Goal: Task Accomplishment & Management: Manage account settings

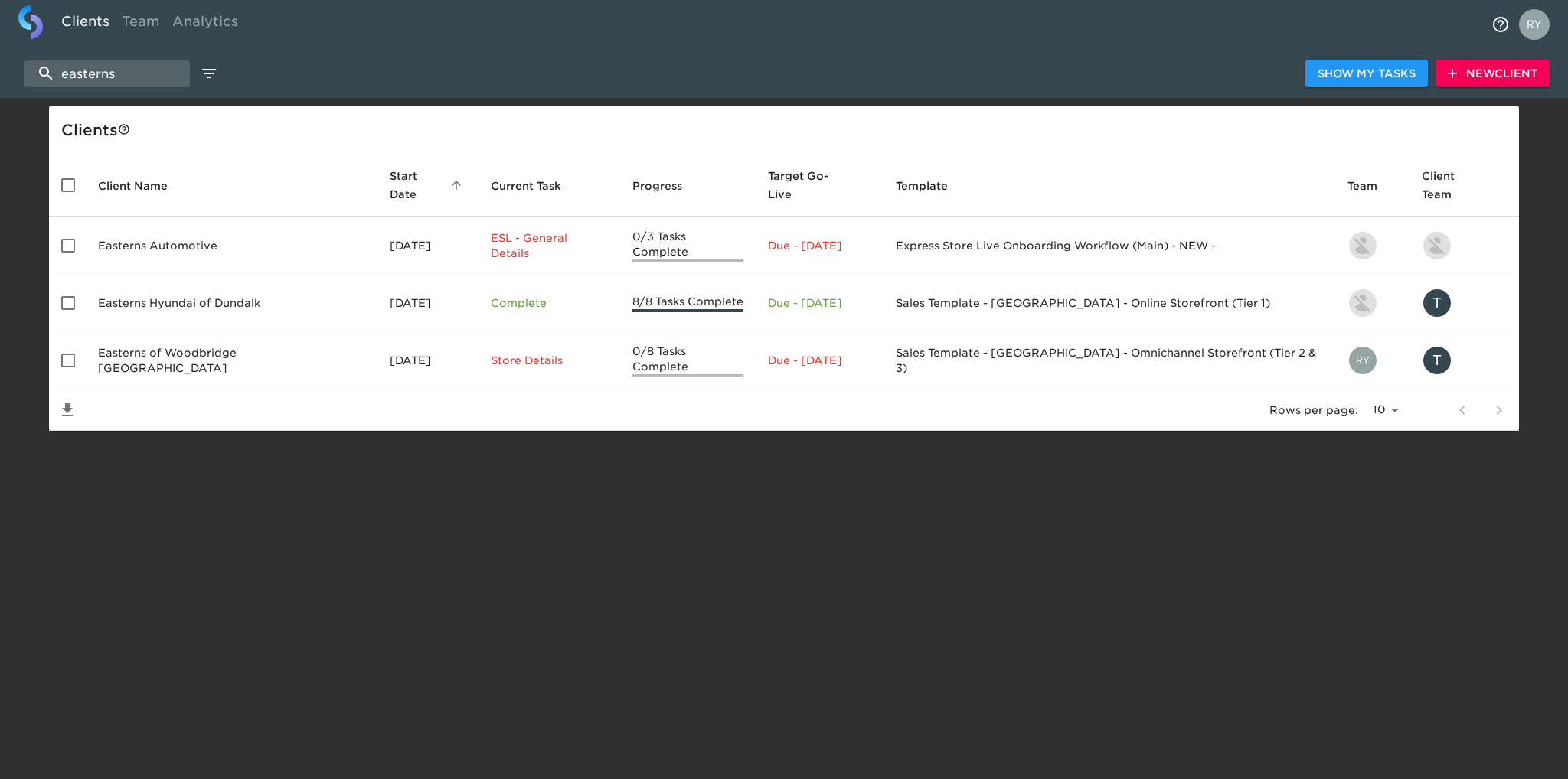
select select "10"
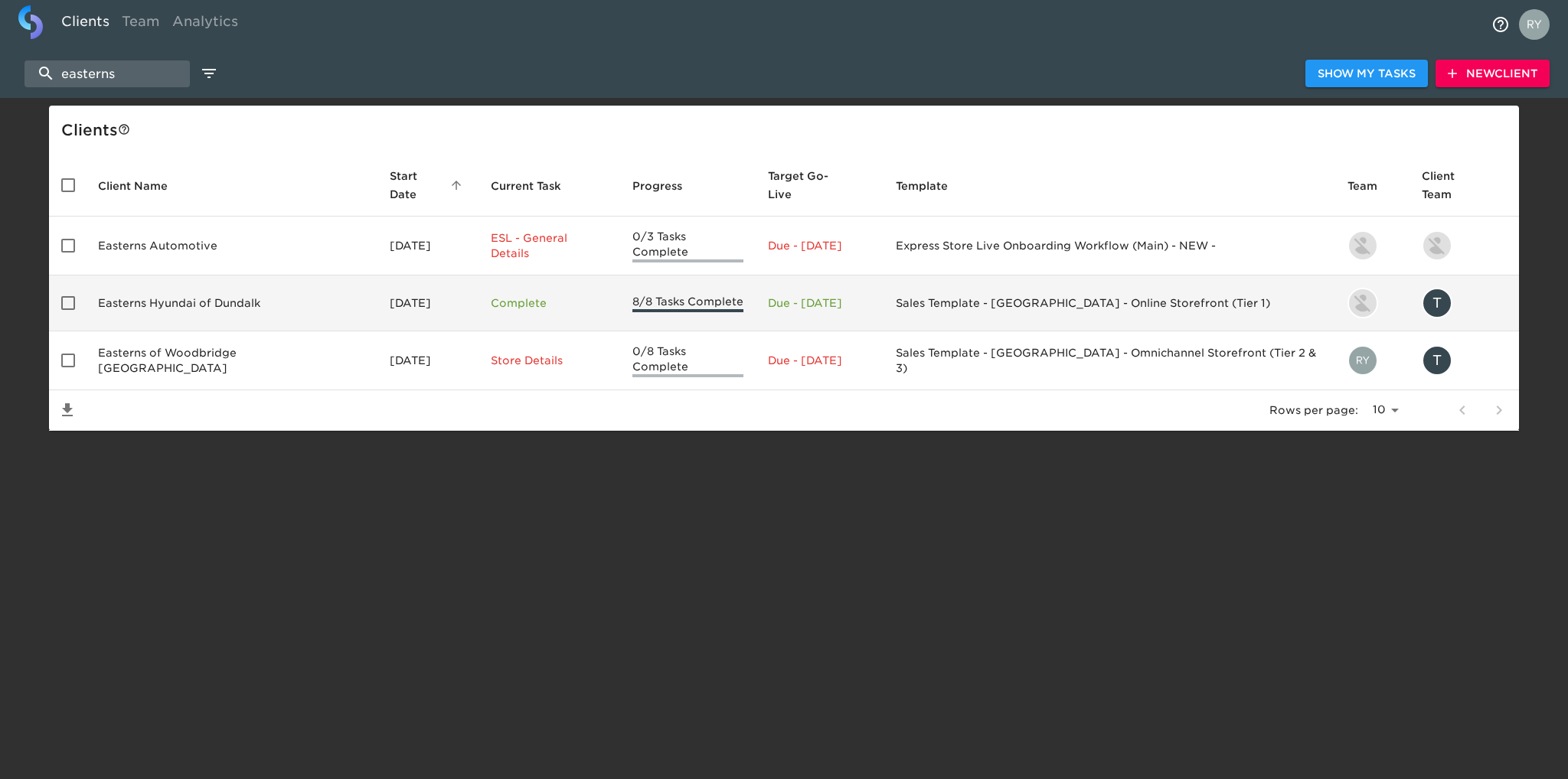
click at [209, 280] on td "Easterns Hyundai of Dundalk" at bounding box center [231, 303] width 292 height 56
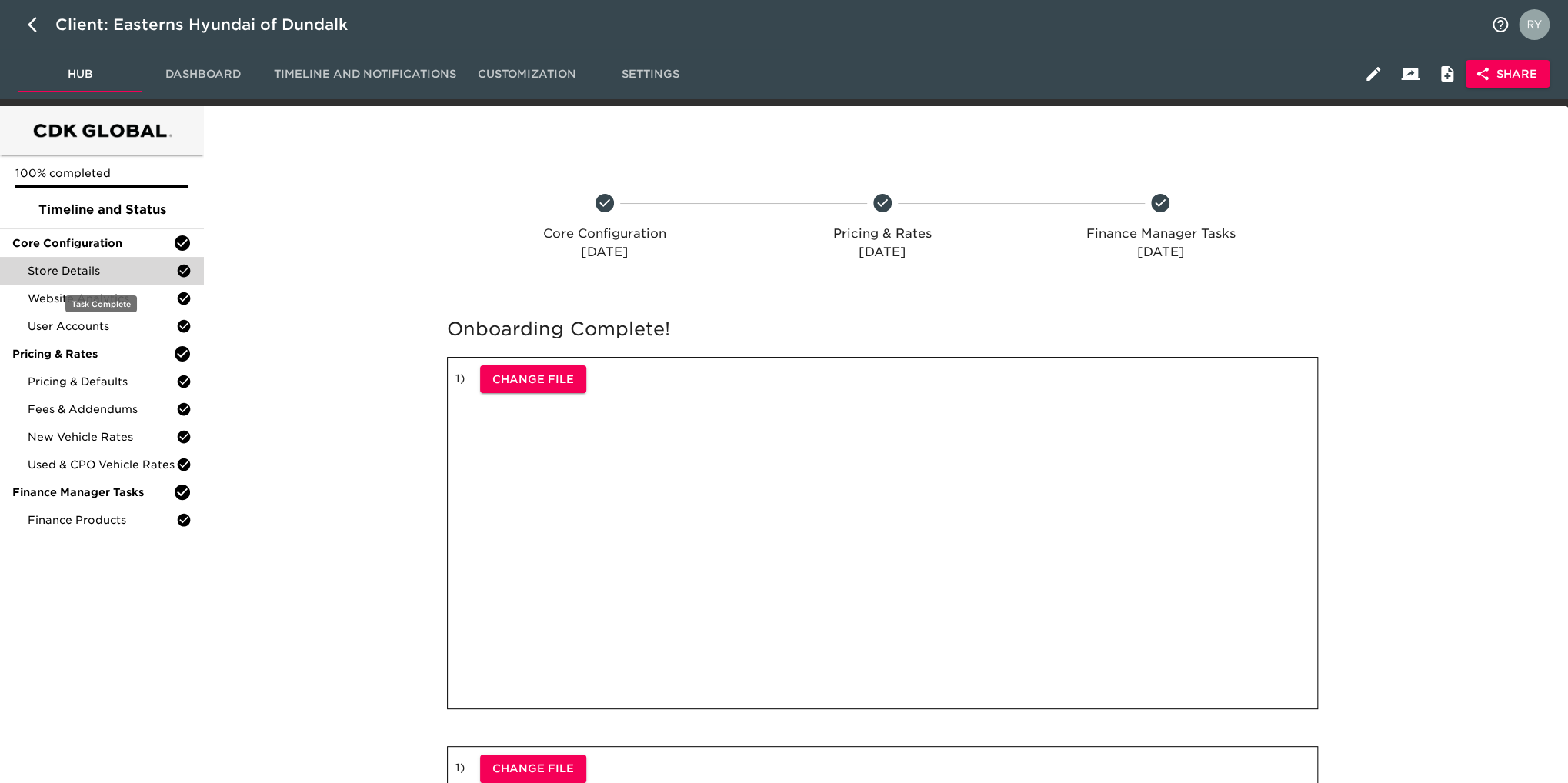
click at [92, 279] on div "Store Details" at bounding box center [102, 270] width 204 height 28
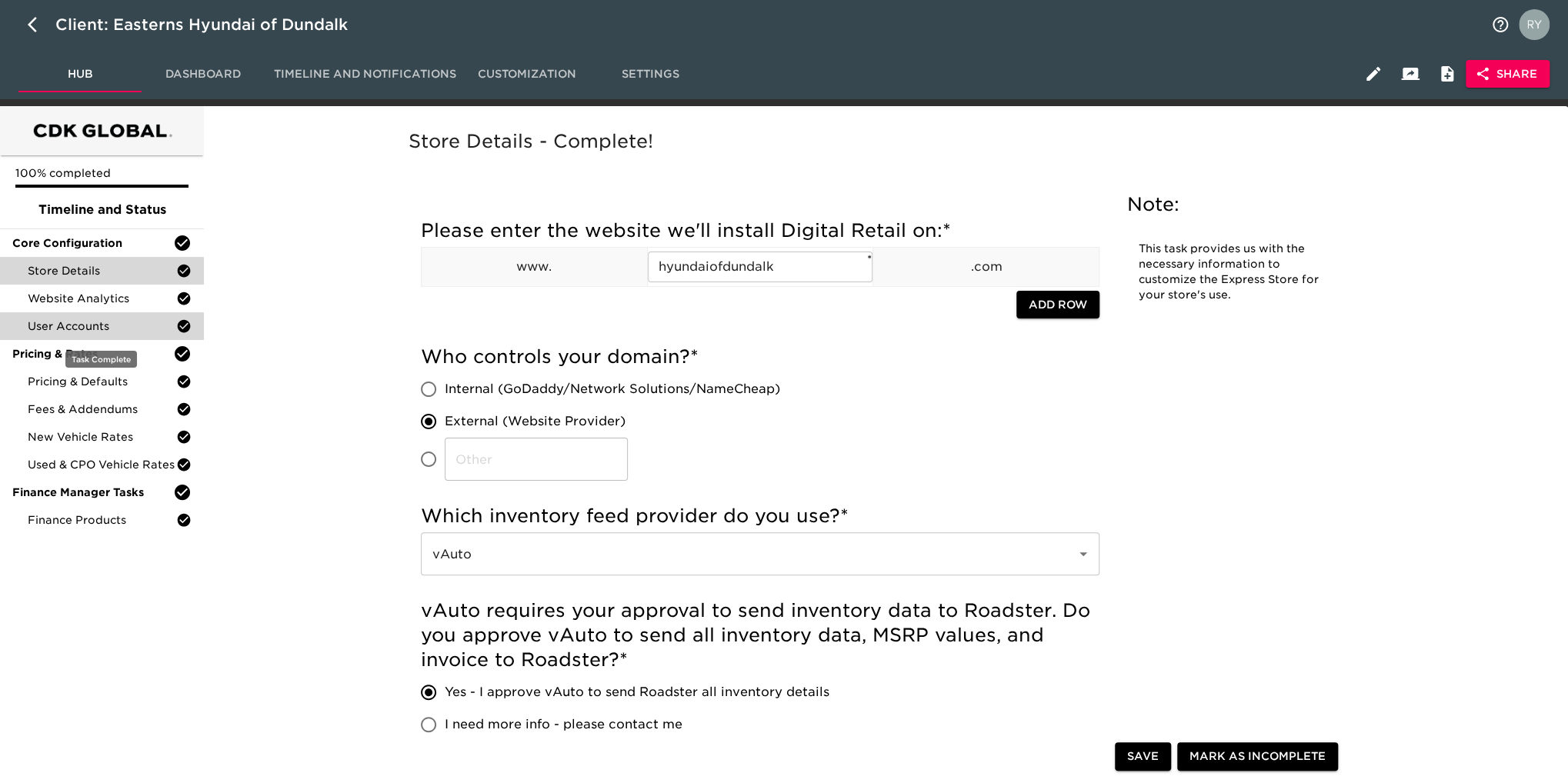
click at [117, 335] on div "User Accounts" at bounding box center [102, 326] width 204 height 28
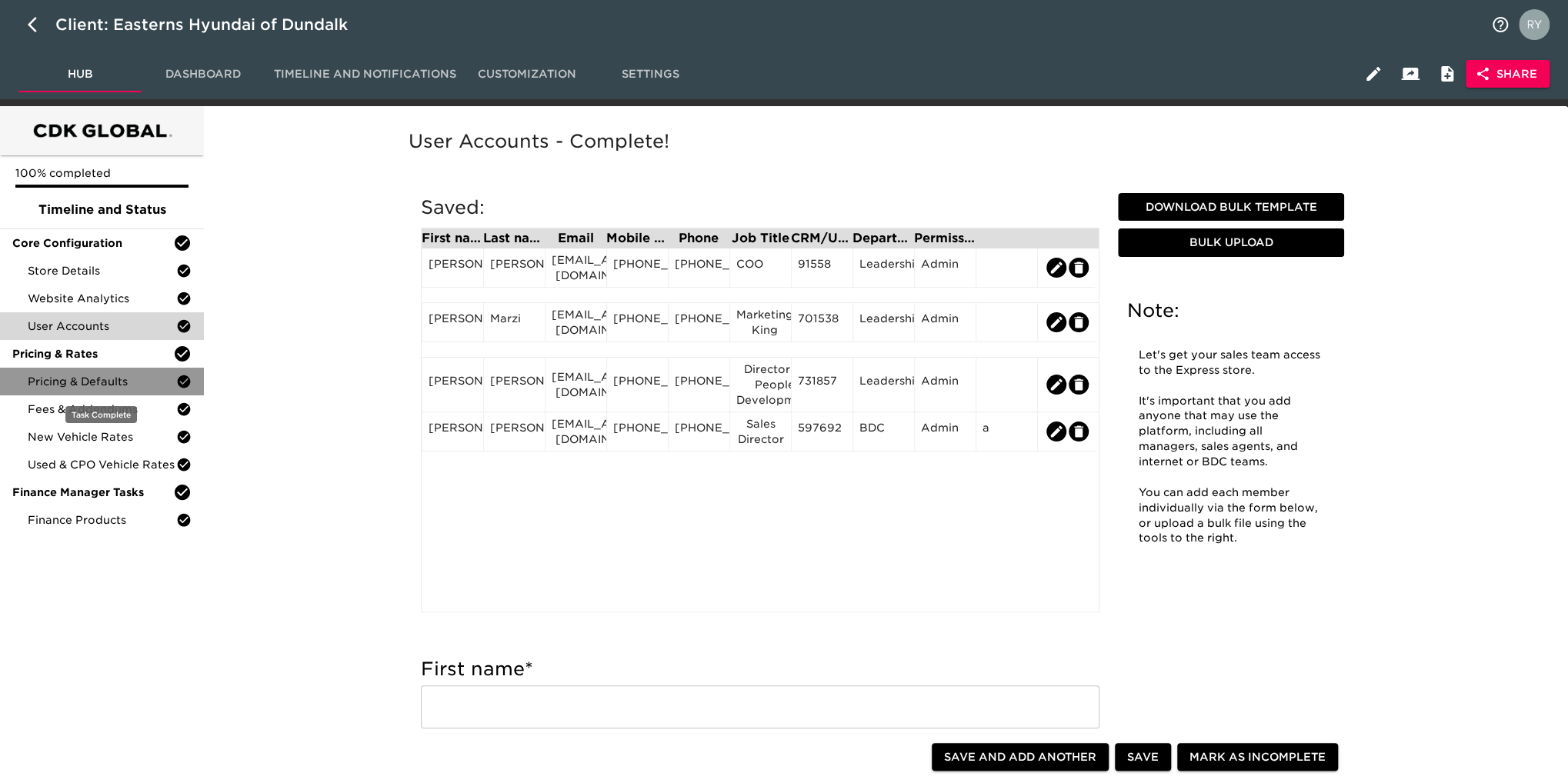
click at [102, 387] on span "Pricing & Defaults" at bounding box center [101, 381] width 148 height 15
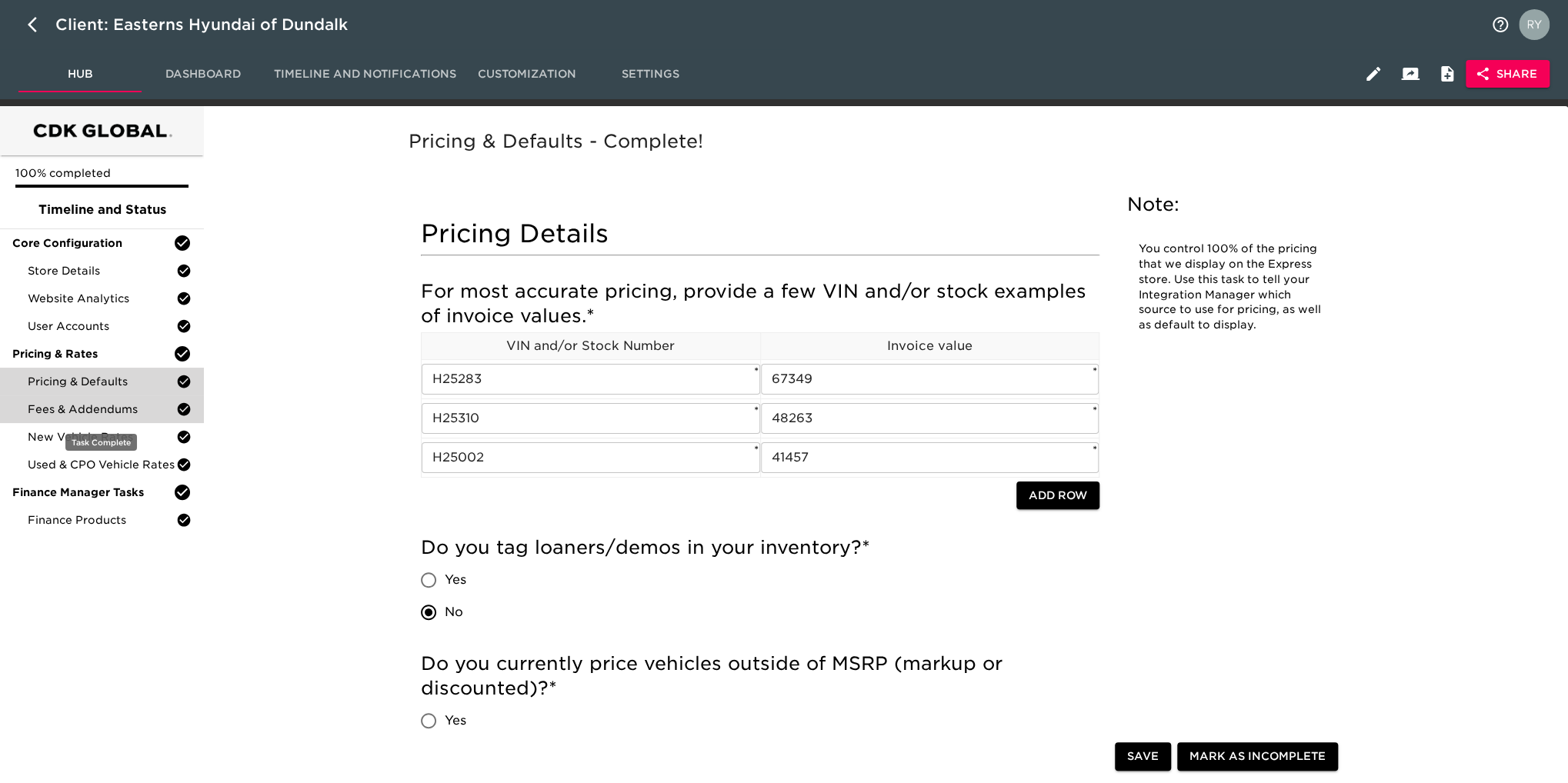
click at [130, 411] on span "Fees & Addendums" at bounding box center [101, 409] width 148 height 15
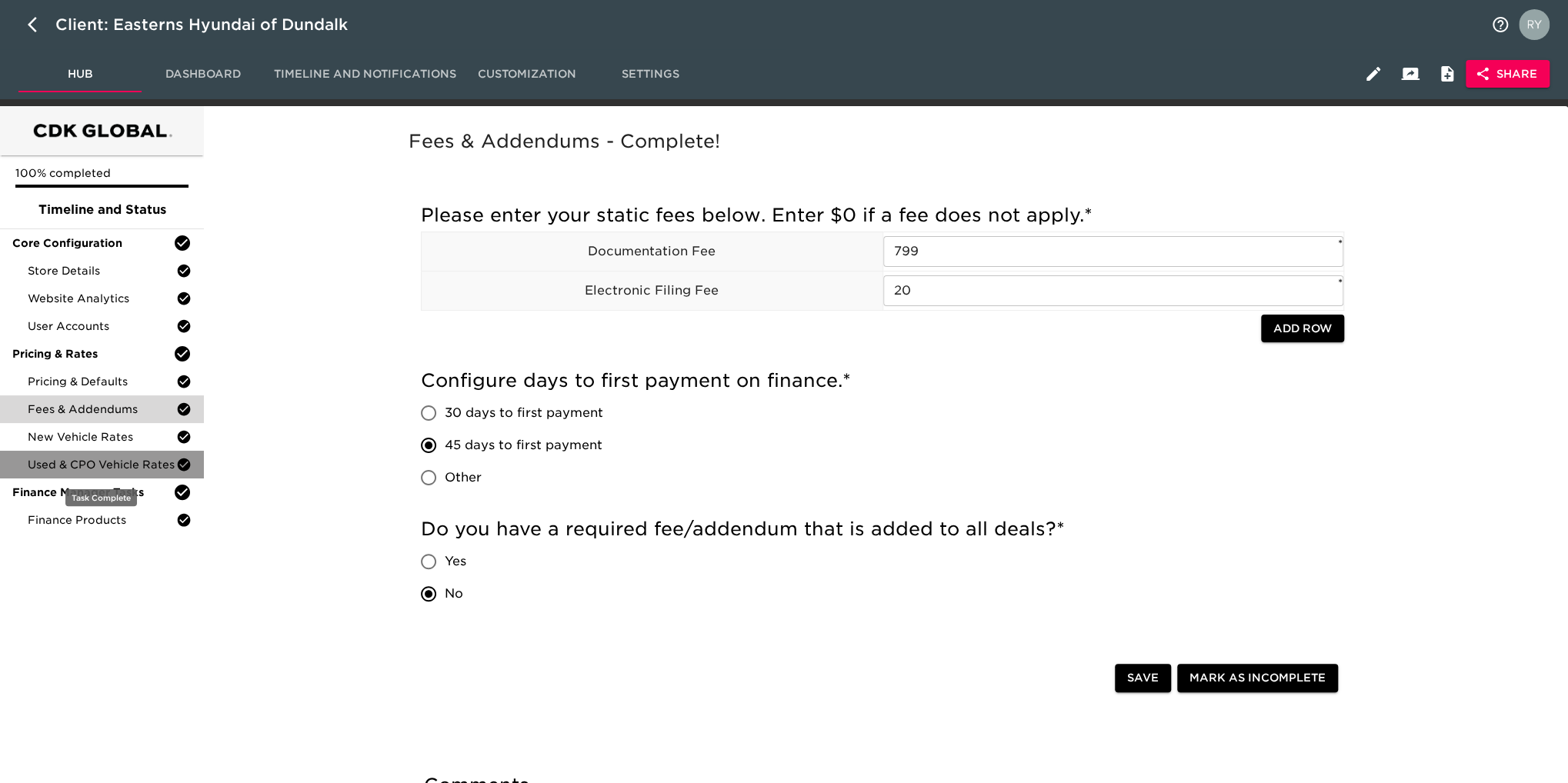
click at [123, 465] on span "Used & CPO Vehicle Rates" at bounding box center [101, 465] width 148 height 15
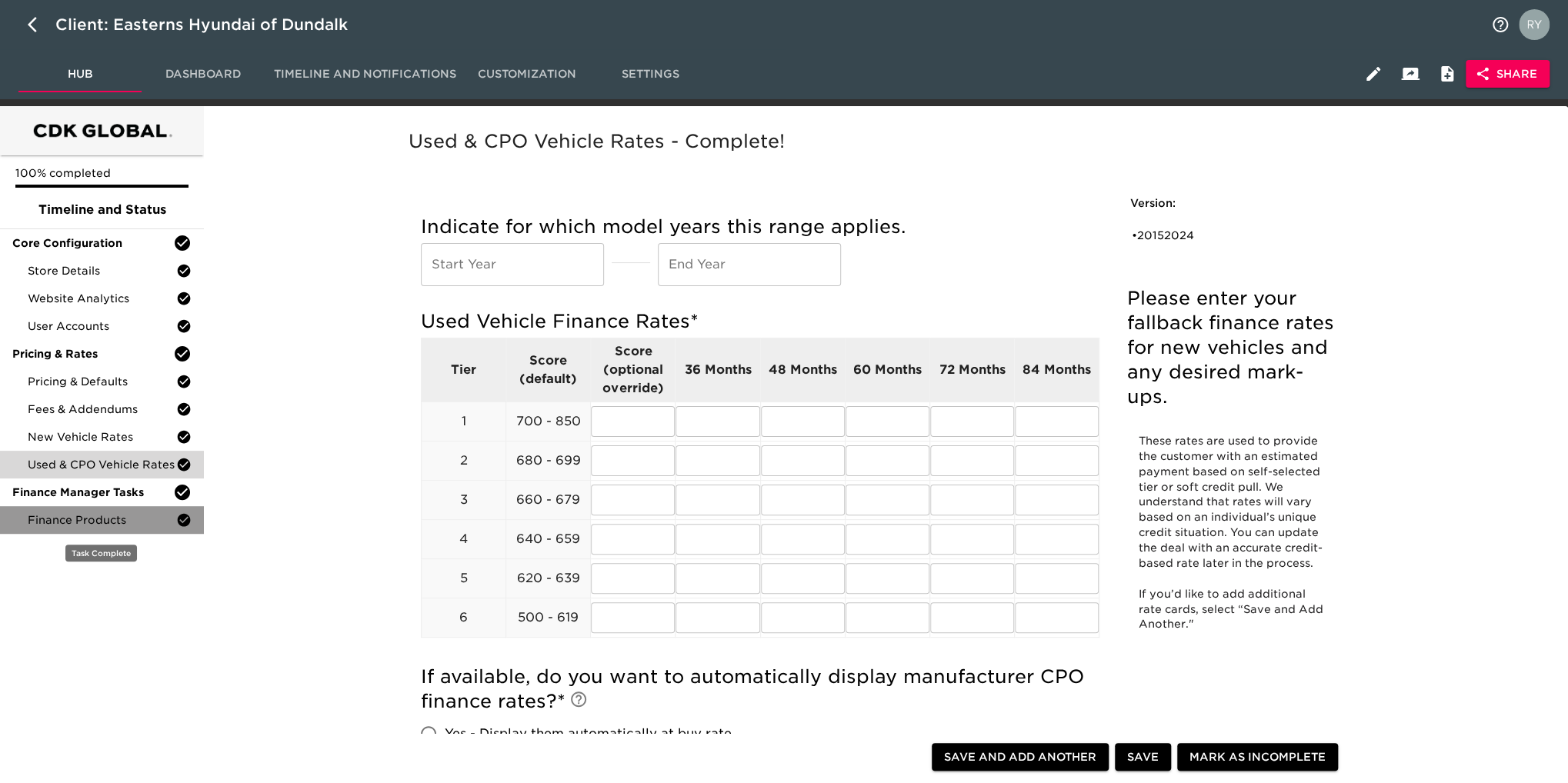
click at [118, 515] on span "Finance Products" at bounding box center [101, 520] width 148 height 15
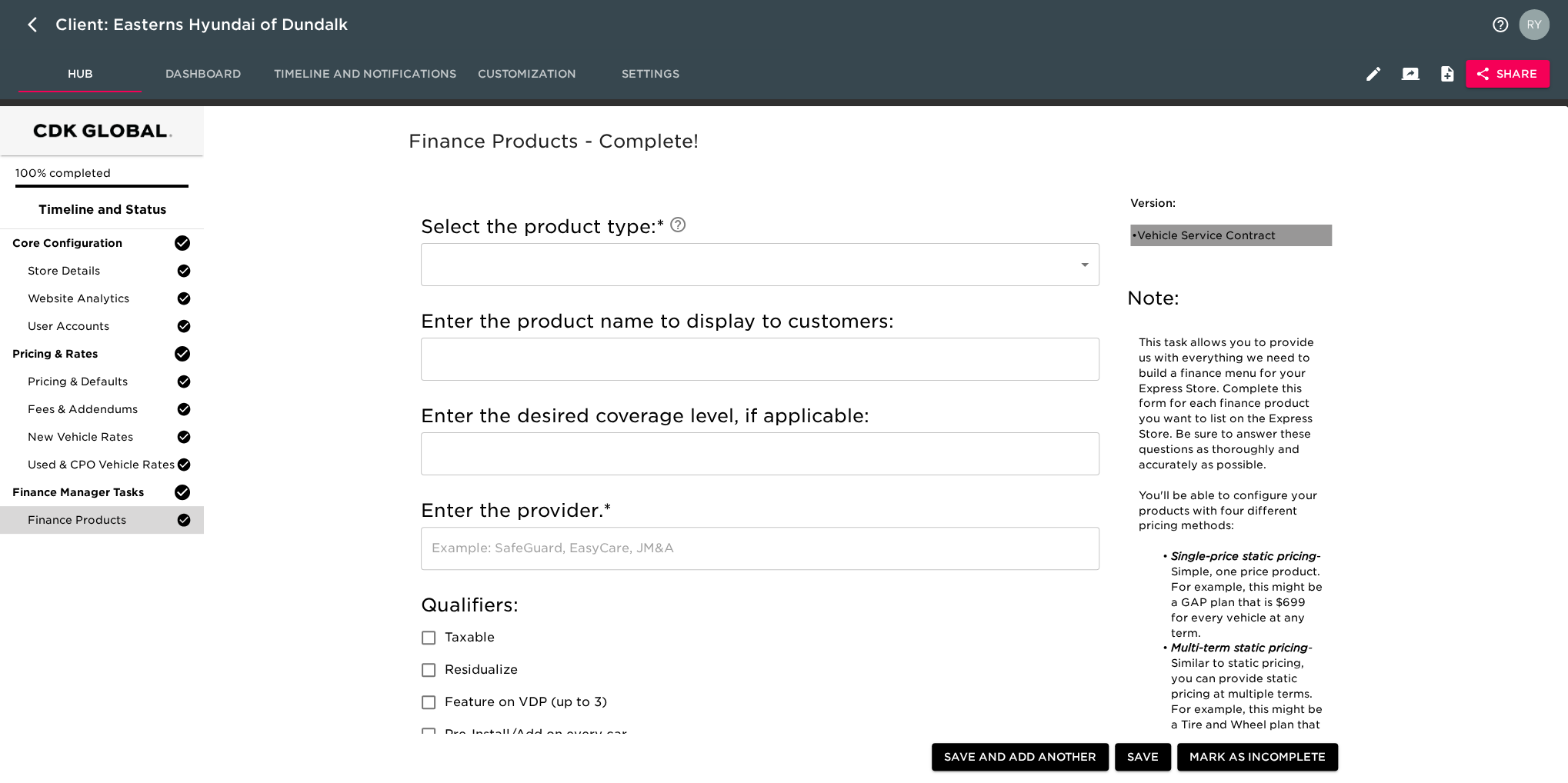
click at [1224, 232] on div "• Vehicle Service Contract" at bounding box center [1220, 235] width 177 height 15
type input "Vehicle Service Contract"
type input "Hyundai PP"
radio input "true"
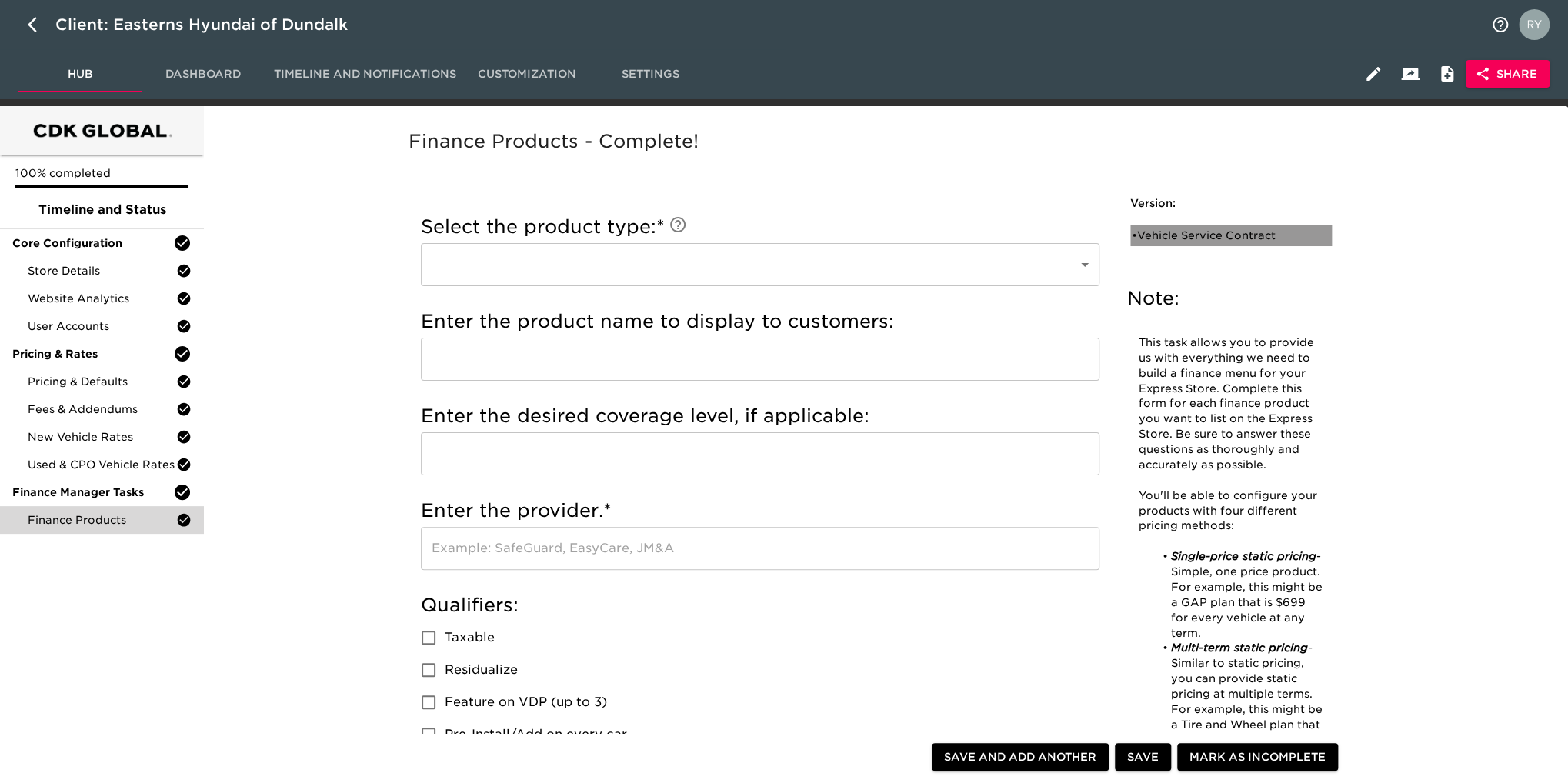
radio input "true"
type input "1500 offset"
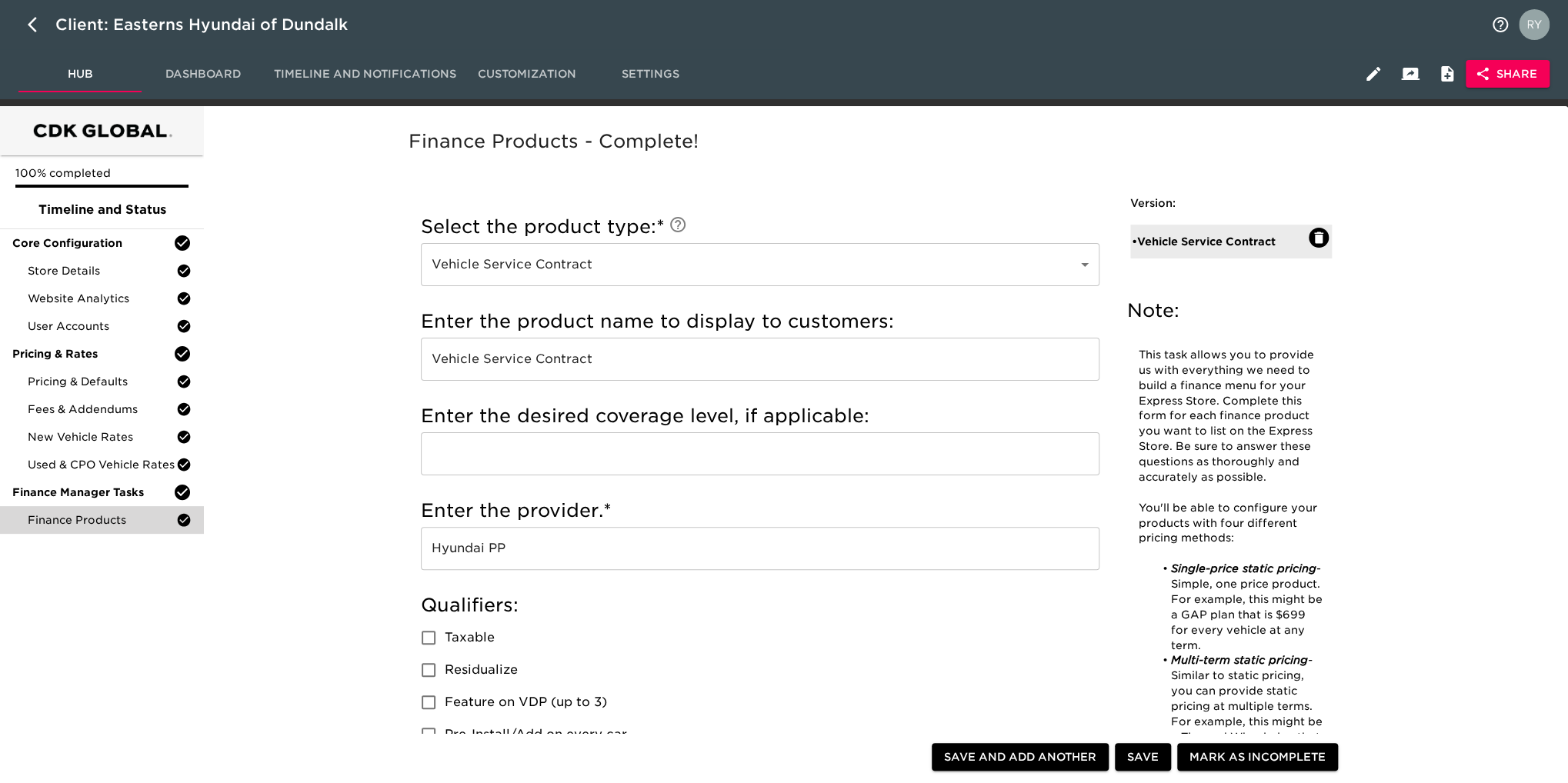
click at [86, 270] on span "Store Details" at bounding box center [101, 270] width 148 height 15
